Goal: Contribute content: Add original content to the website for others to see

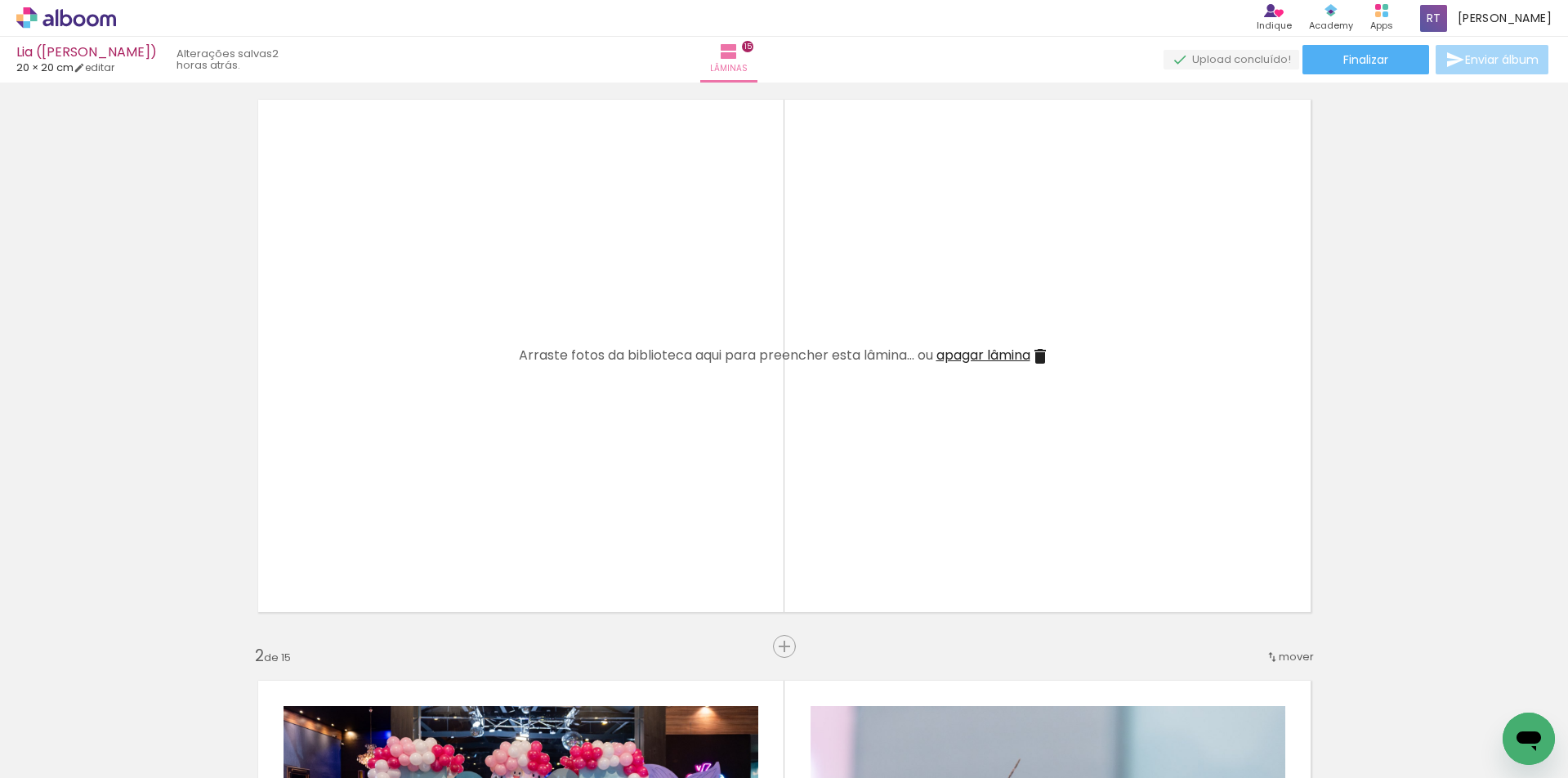
scroll to position [133, 0]
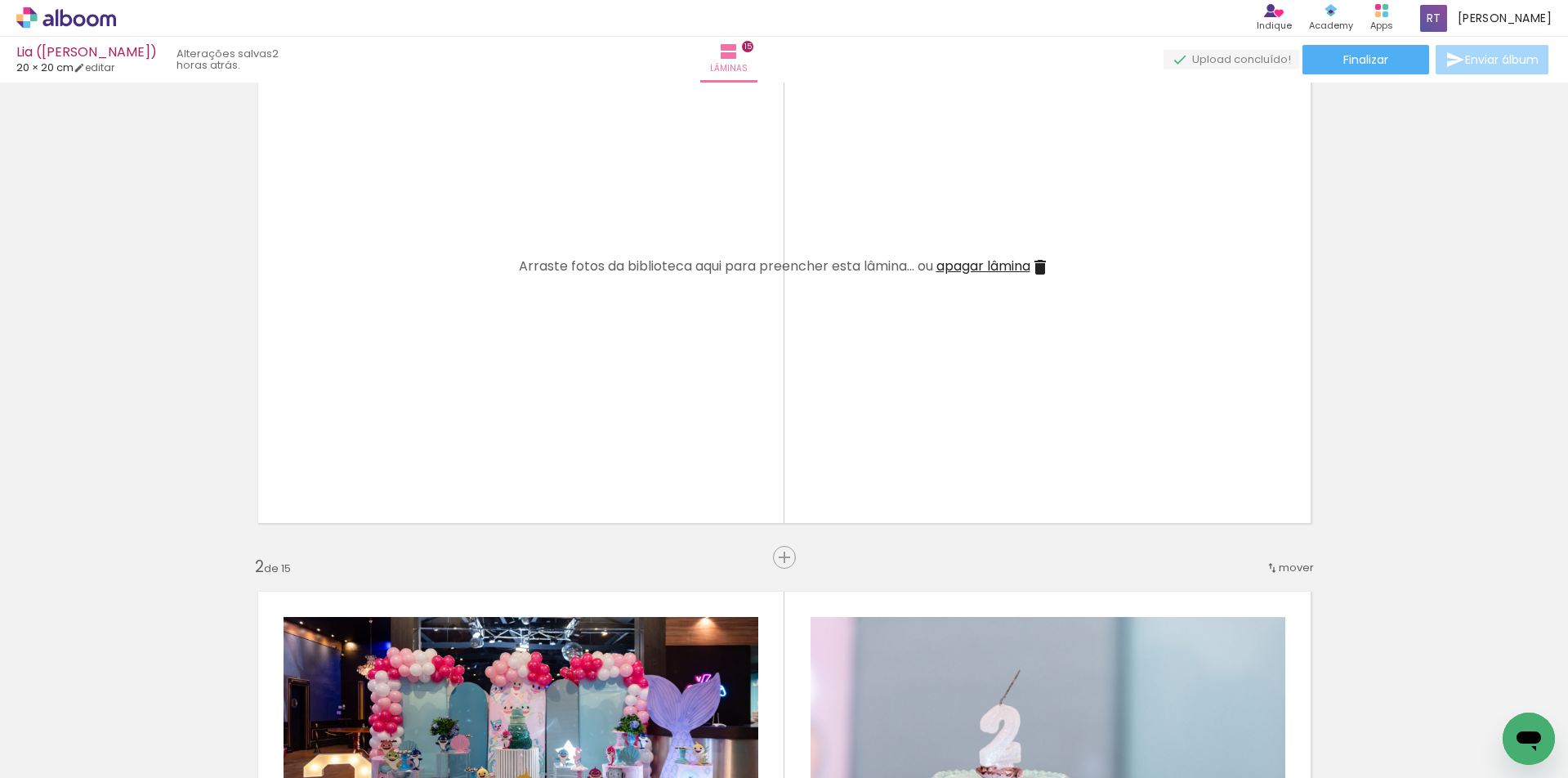
click at [451, 102] on quentale-layouter at bounding box center [784, 267] width 1080 height 540
click at [97, 16] on icon at bounding box center [93, 20] width 13 height 13
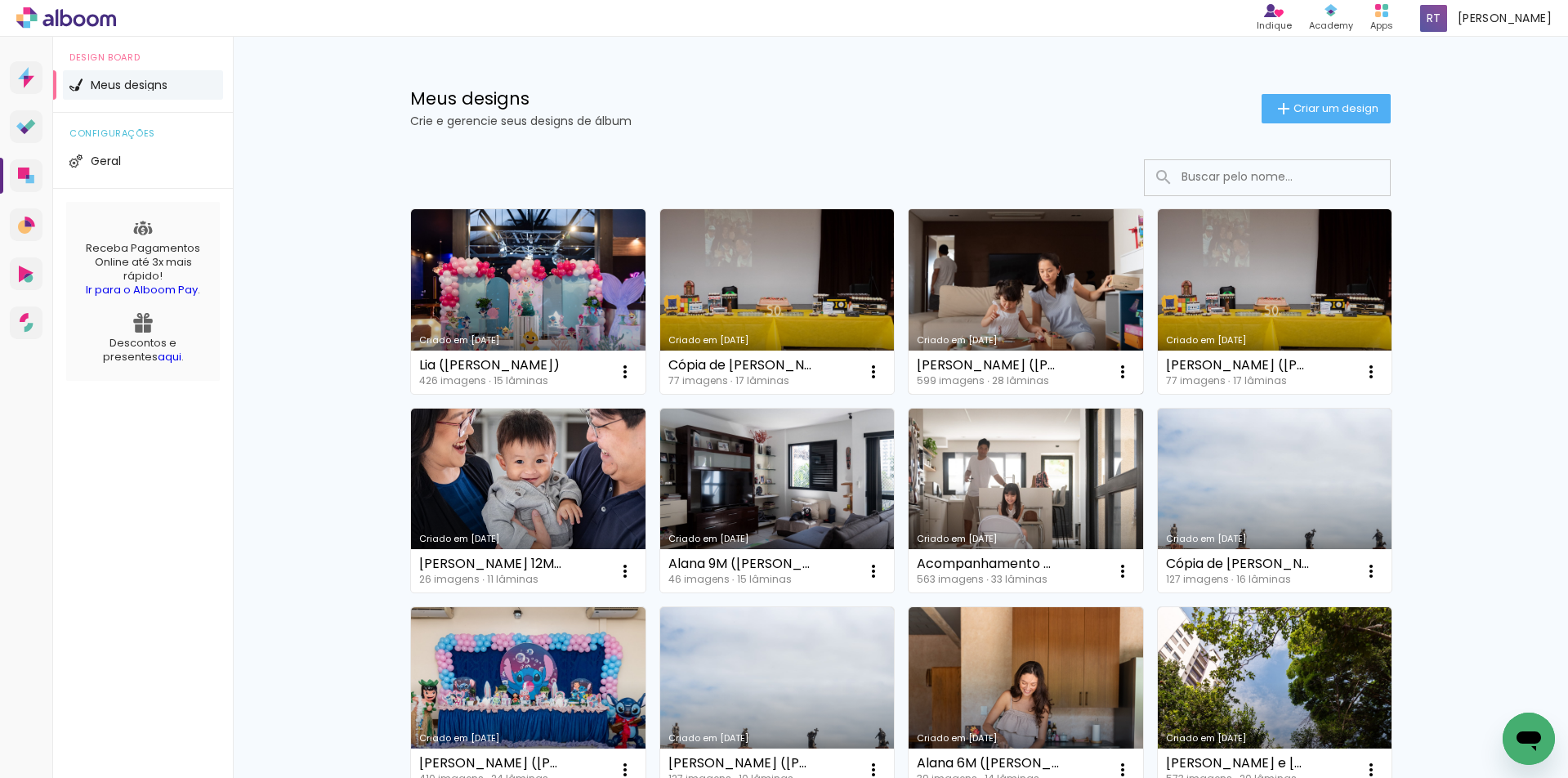
click at [1032, 291] on link "Criado em [DATE]" at bounding box center [1025, 301] width 234 height 185
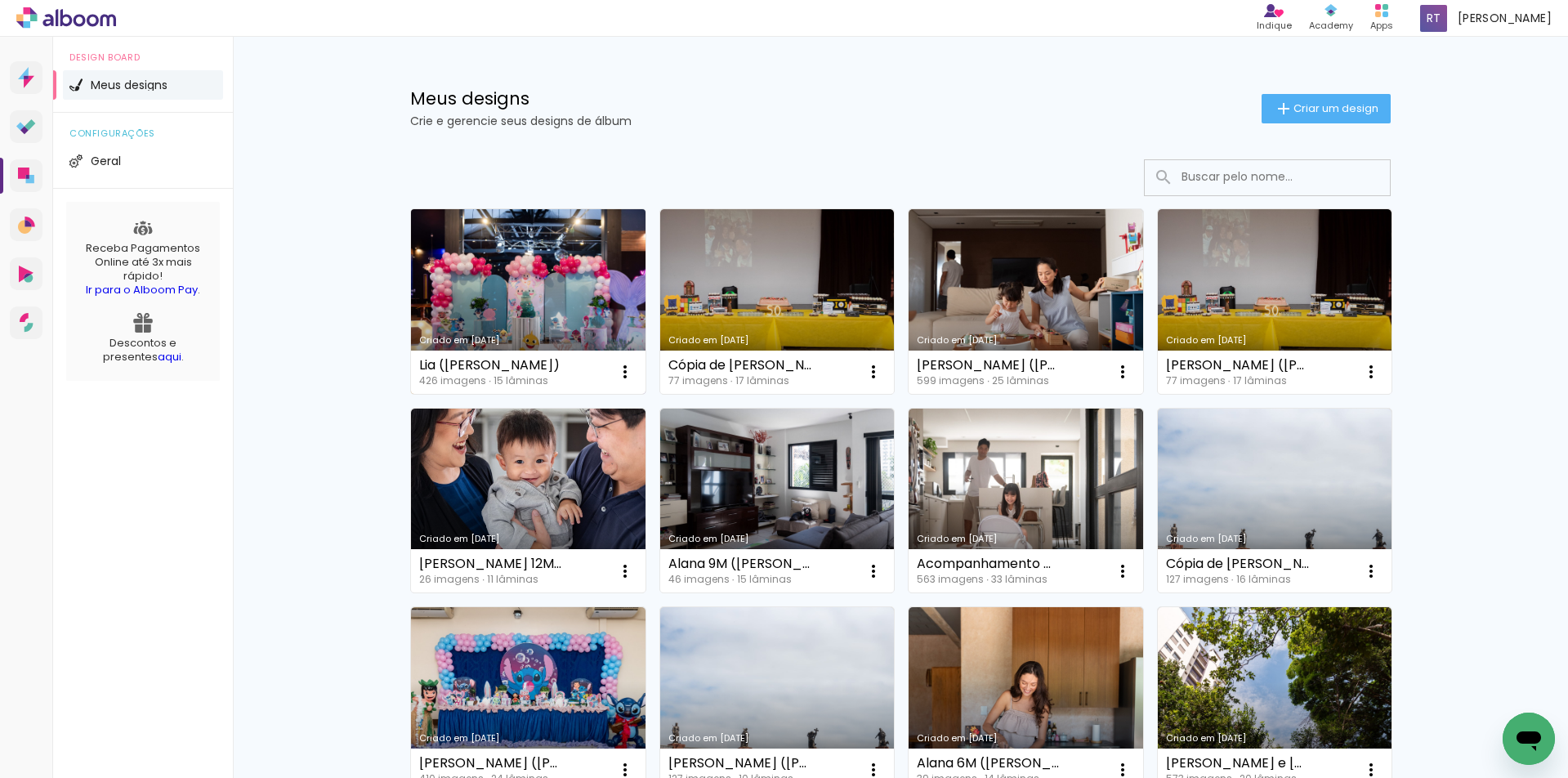
click at [525, 269] on link "Criado em [DATE]" at bounding box center [528, 301] width 234 height 185
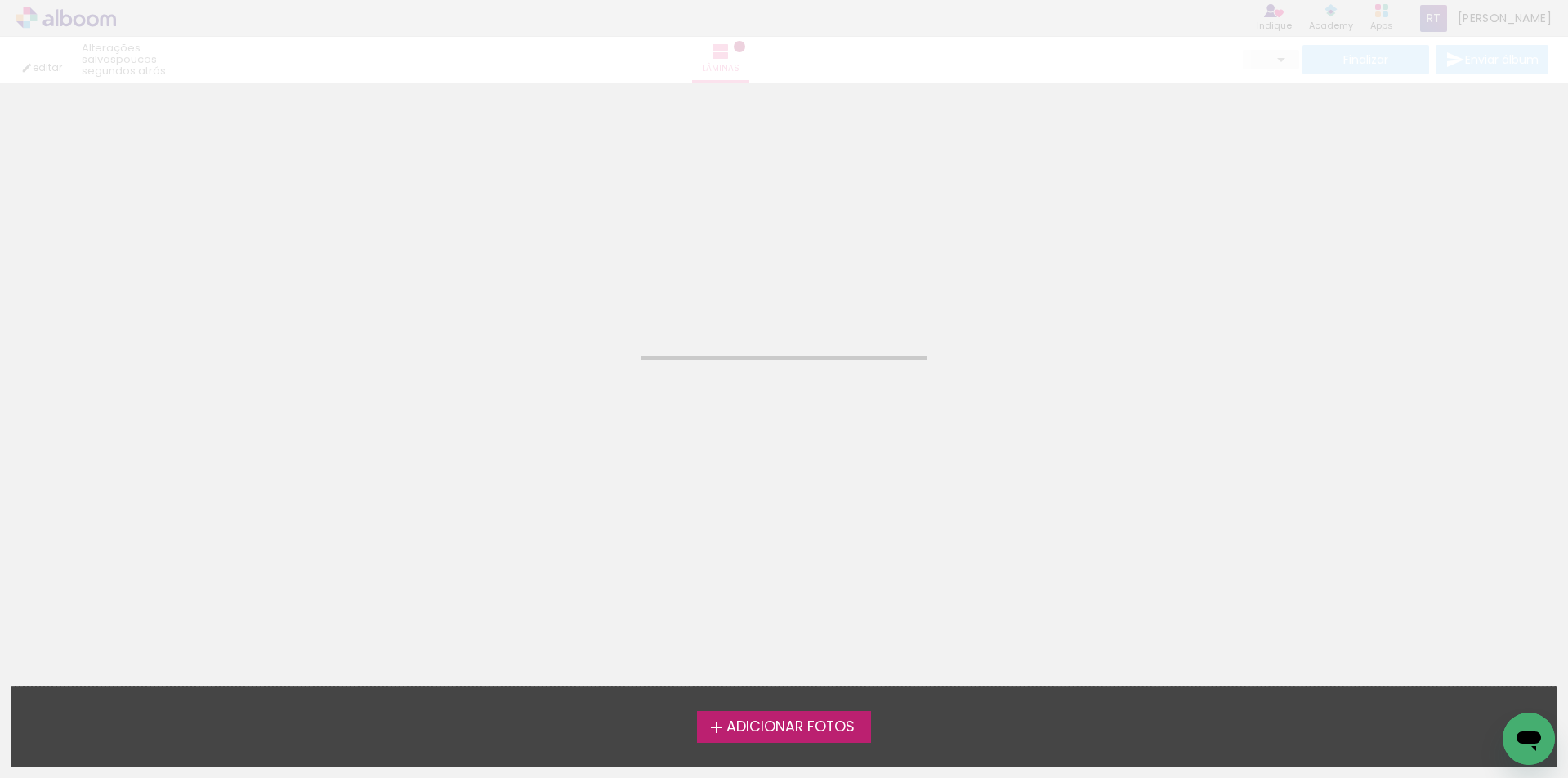
click at [789, 722] on span "Adicionar Fotos" at bounding box center [790, 728] width 128 height 14
click at [0, 0] on input "file" at bounding box center [0, 0] width 0 height 0
